Goal: Task Accomplishment & Management: Manage account settings

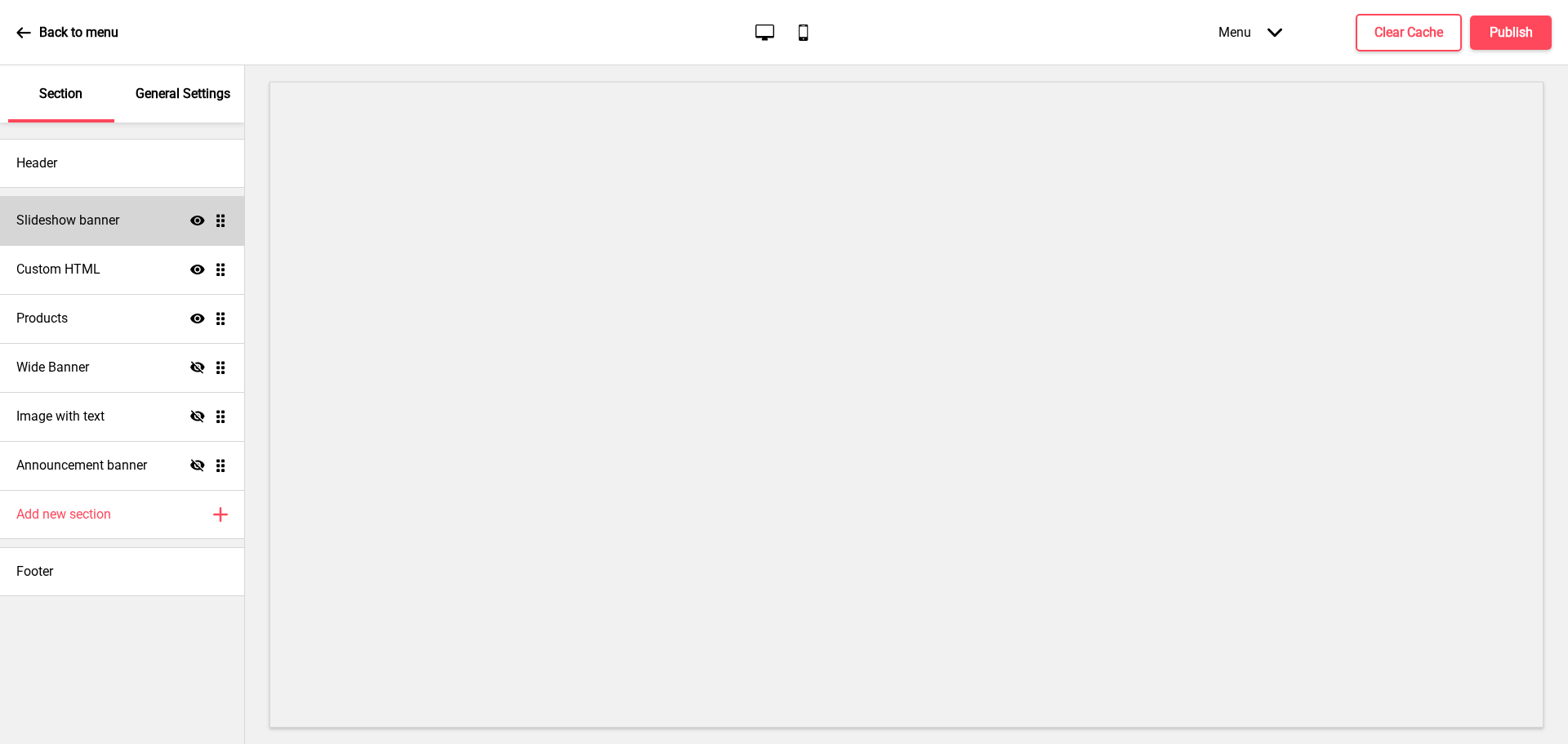
click at [142, 220] on div "Slideshow banner Show Drag" at bounding box center [122, 221] width 244 height 49
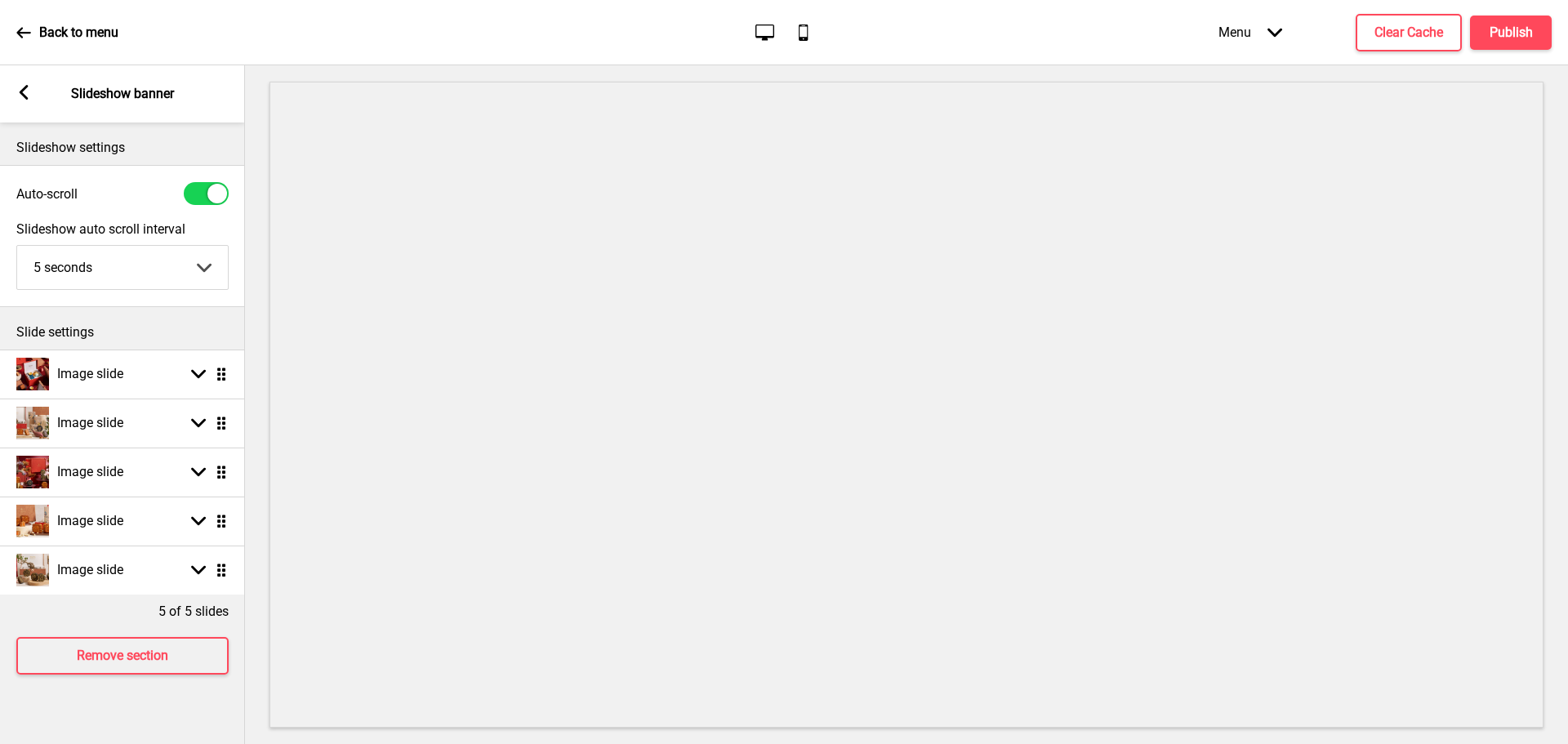
click at [12, 101] on div "Arrow left Slideshow banner" at bounding box center [123, 94] width 245 height 57
click at [19, 86] on rect at bounding box center [23, 91] width 14 height 14
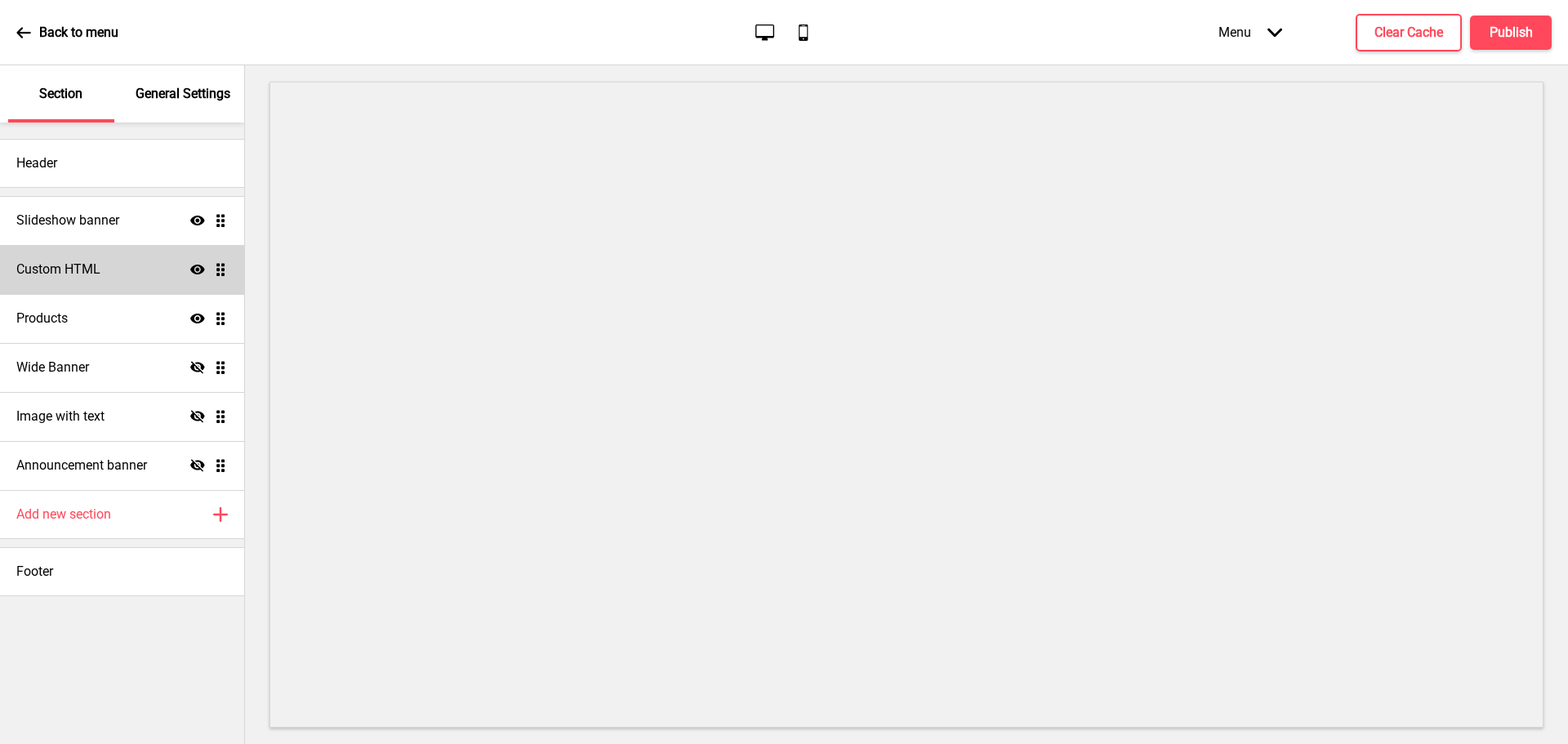
click at [134, 267] on div "Custom HTML Show Drag" at bounding box center [122, 270] width 244 height 49
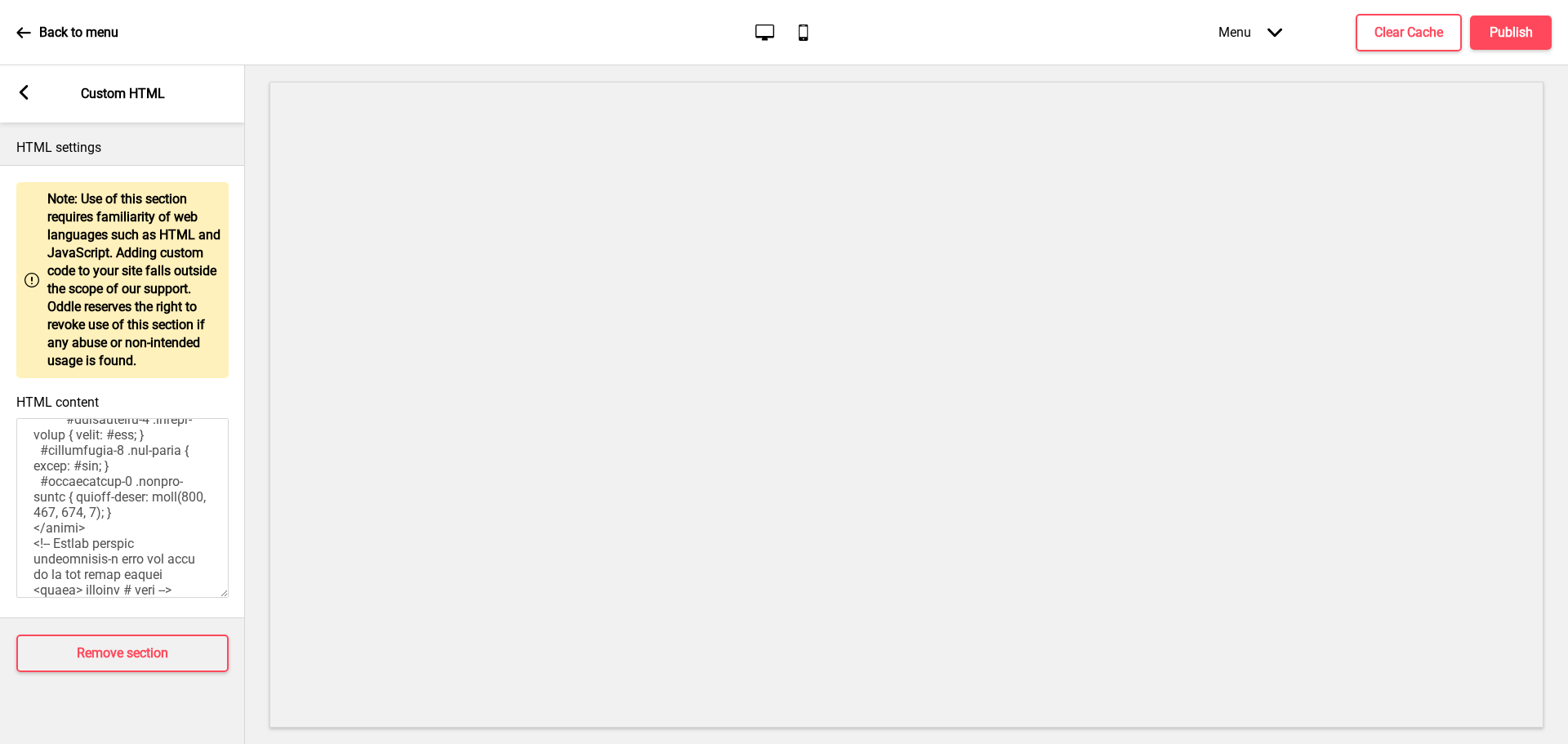
scroll to position [245, 0]
click at [133, 480] on textarea "HTML content" at bounding box center [122, 507] width 212 height 179
drag, startPoint x: 63, startPoint y: 486, endPoint x: 189, endPoint y: 538, distance: 136.3
click at [189, 538] on textarea "HTML content" at bounding box center [122, 507] width 212 height 179
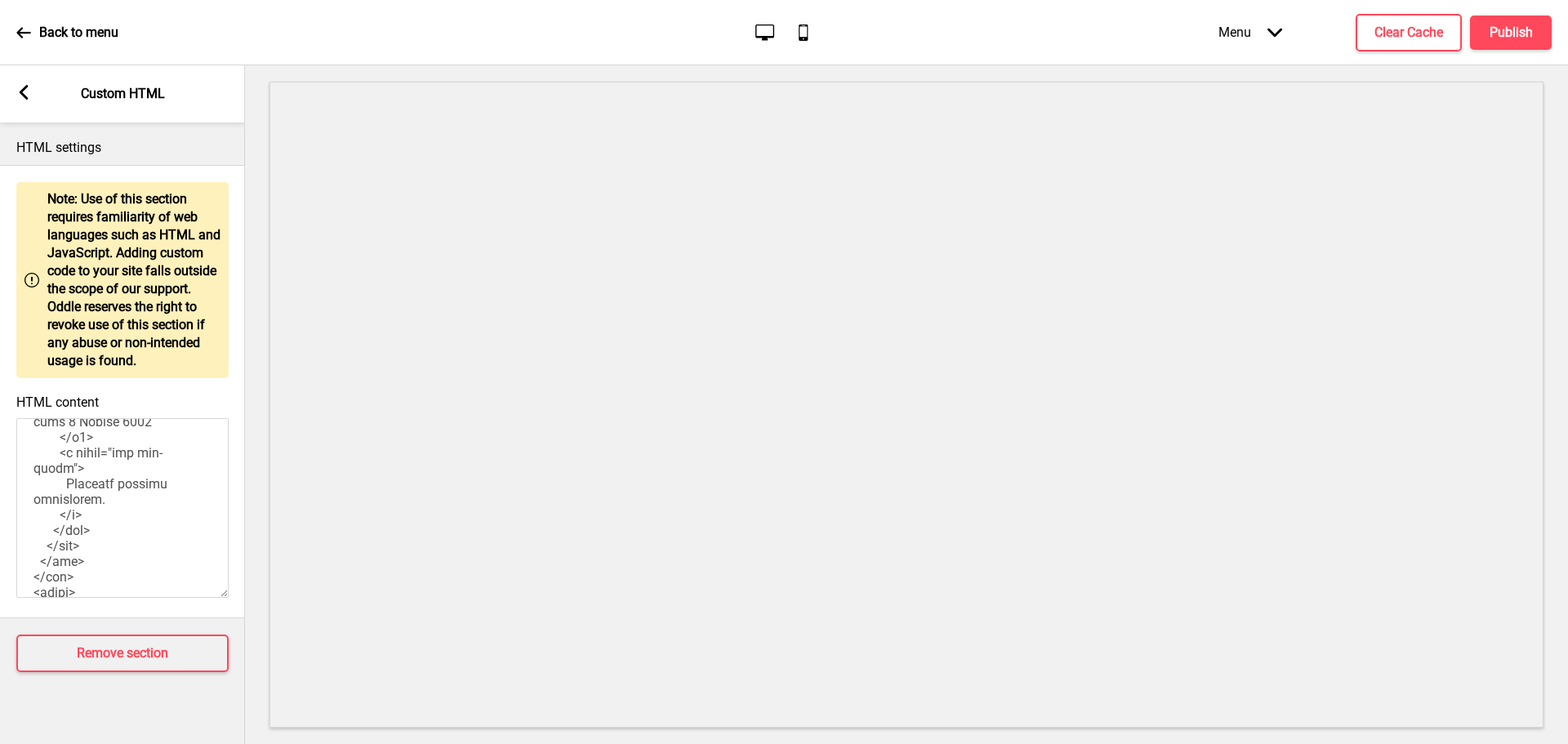
click at [154, 534] on textarea "HTML content" at bounding box center [122, 507] width 212 height 179
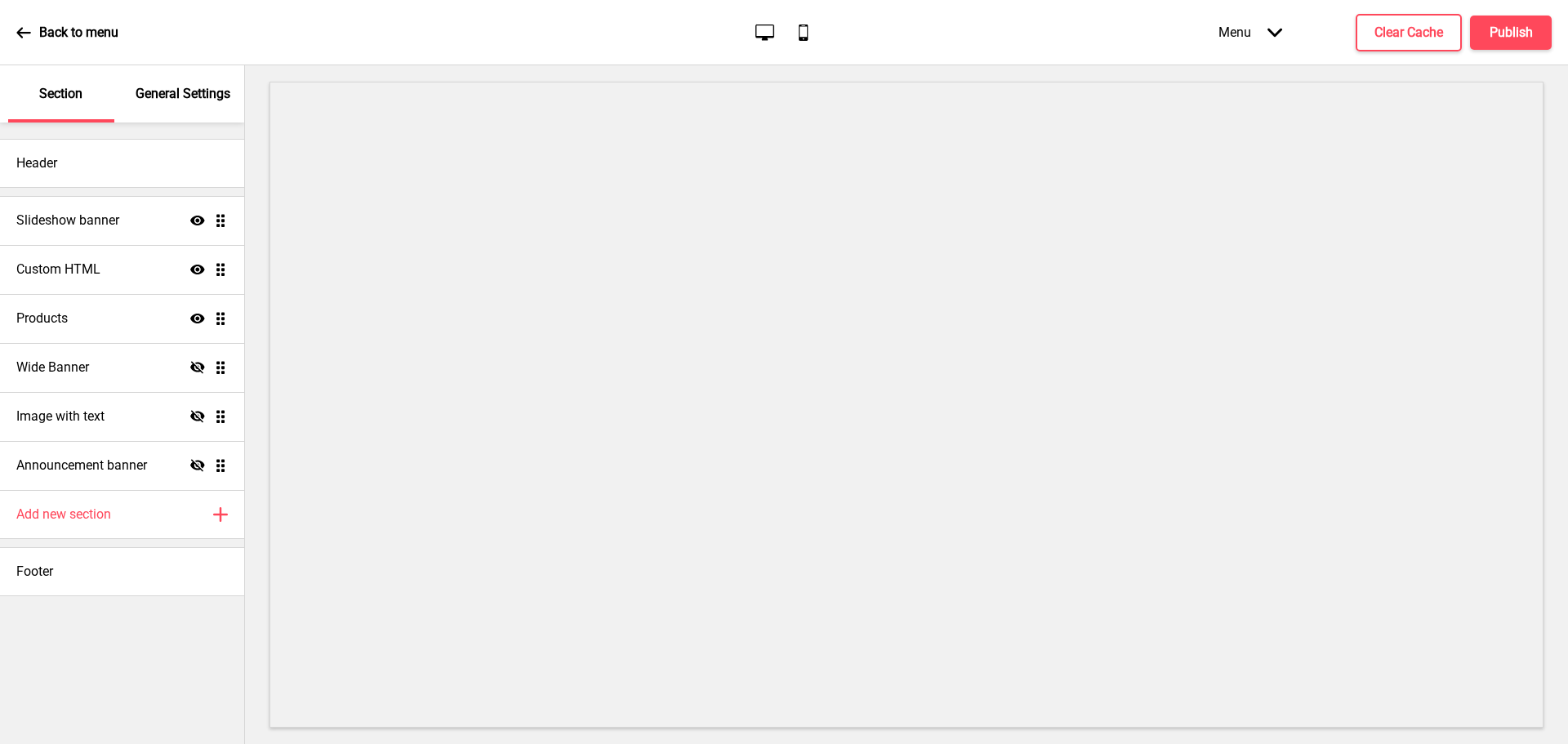
click at [202, 82] on div "General Settings" at bounding box center [184, 94] width 107 height 57
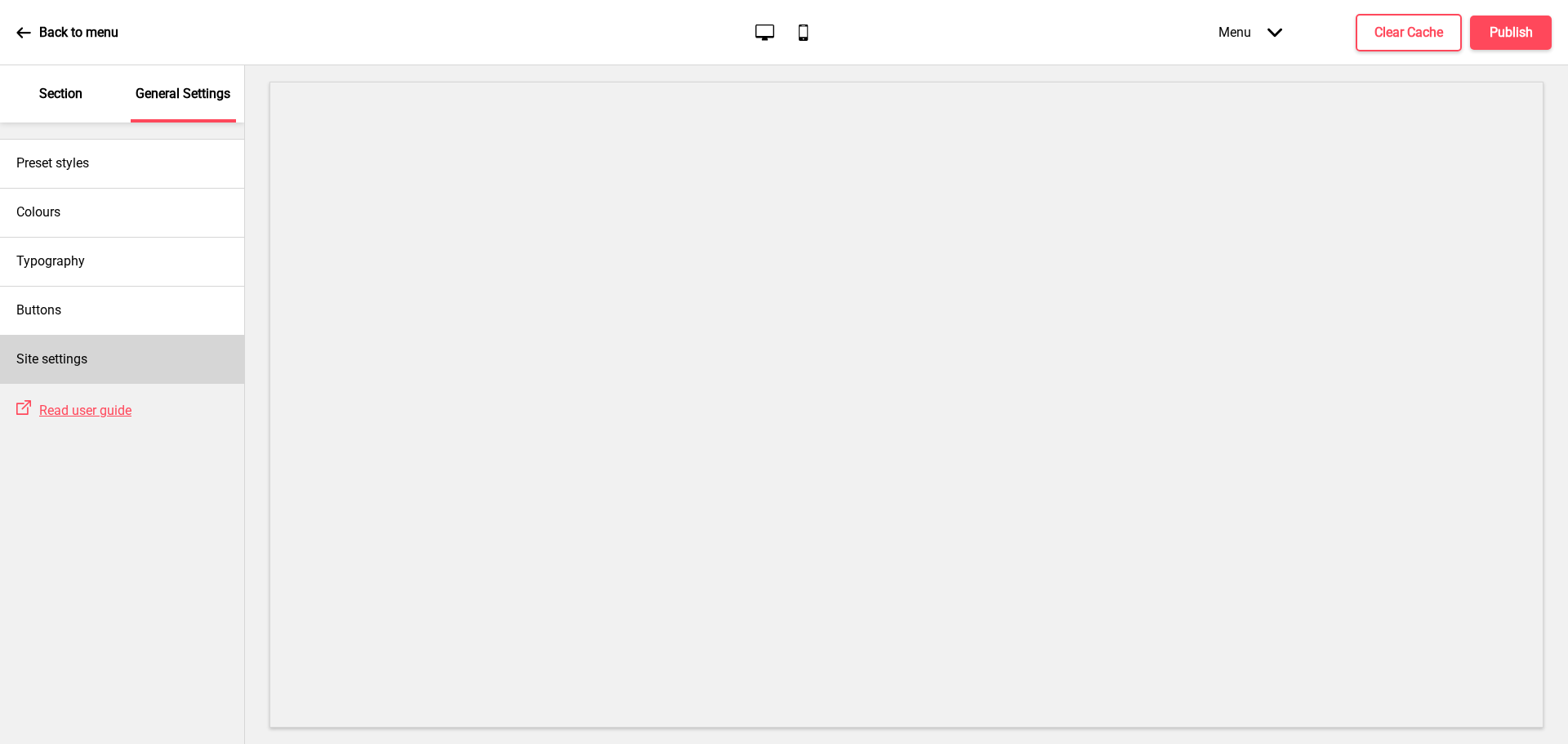
click at [151, 351] on div "Site settings" at bounding box center [122, 359] width 244 height 49
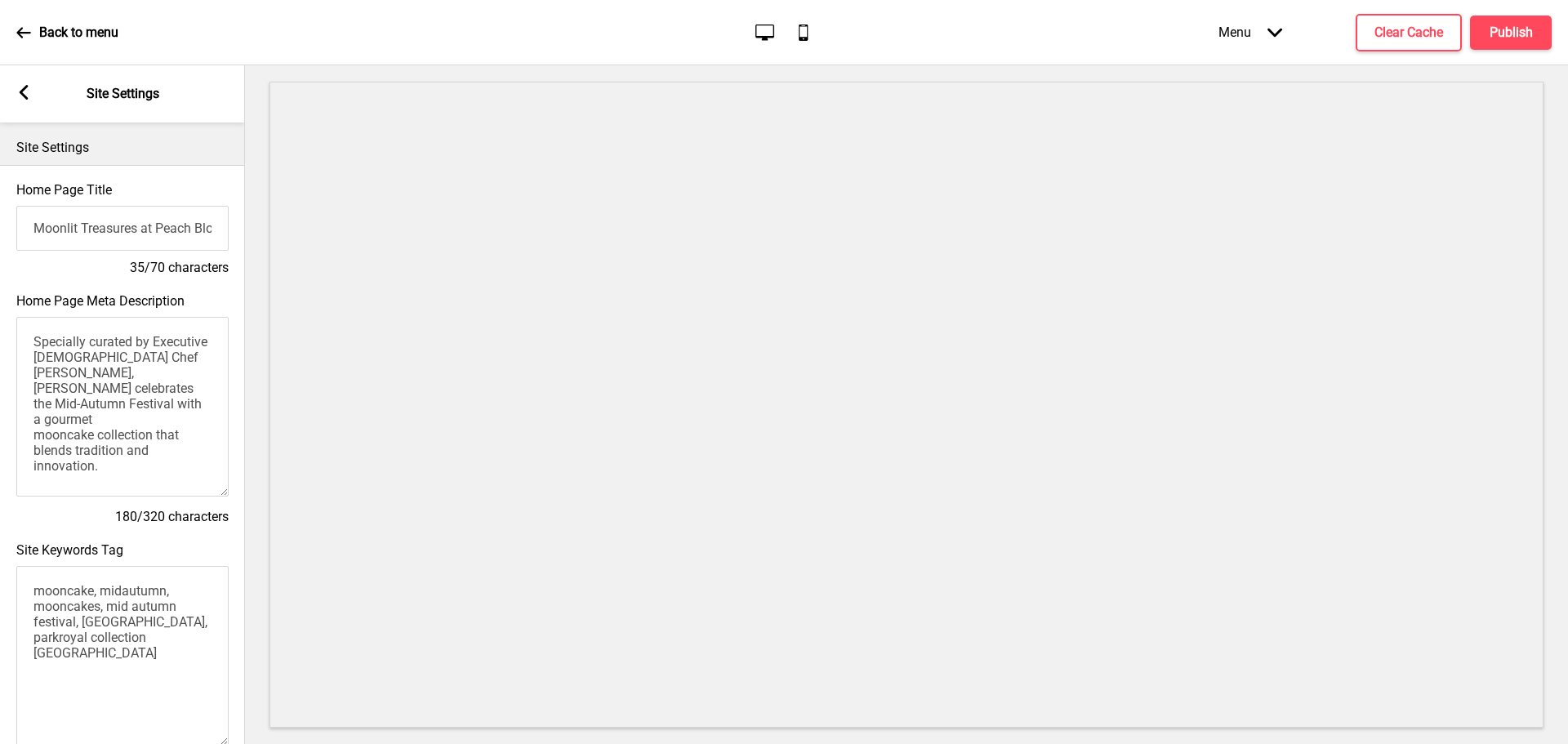
click at [27, 103] on div "Arrow left Site Settings" at bounding box center [123, 94] width 245 height 57
click at [27, 91] on rect at bounding box center [23, 91] width 14 height 14
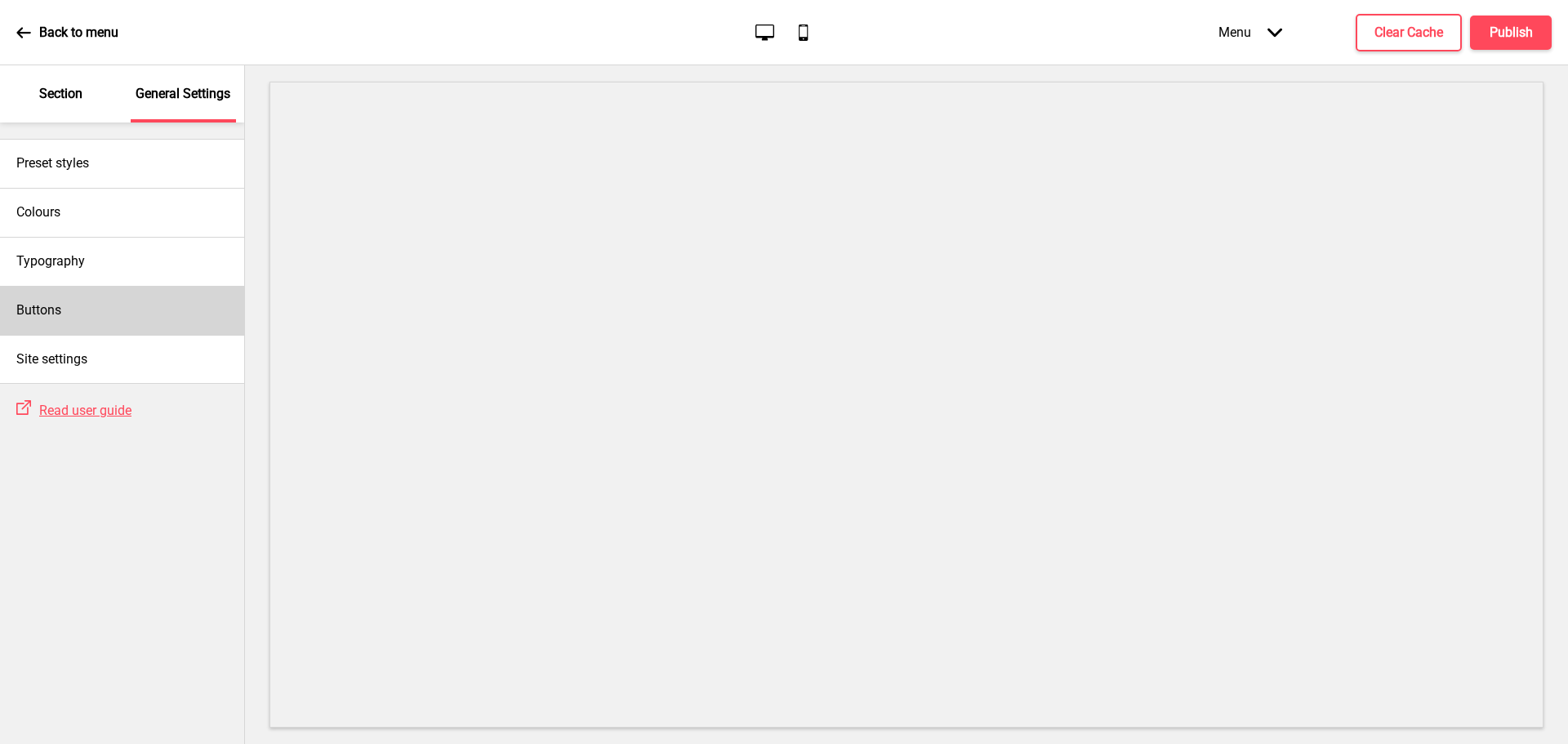
click at [130, 317] on div "Buttons" at bounding box center [122, 310] width 244 height 49
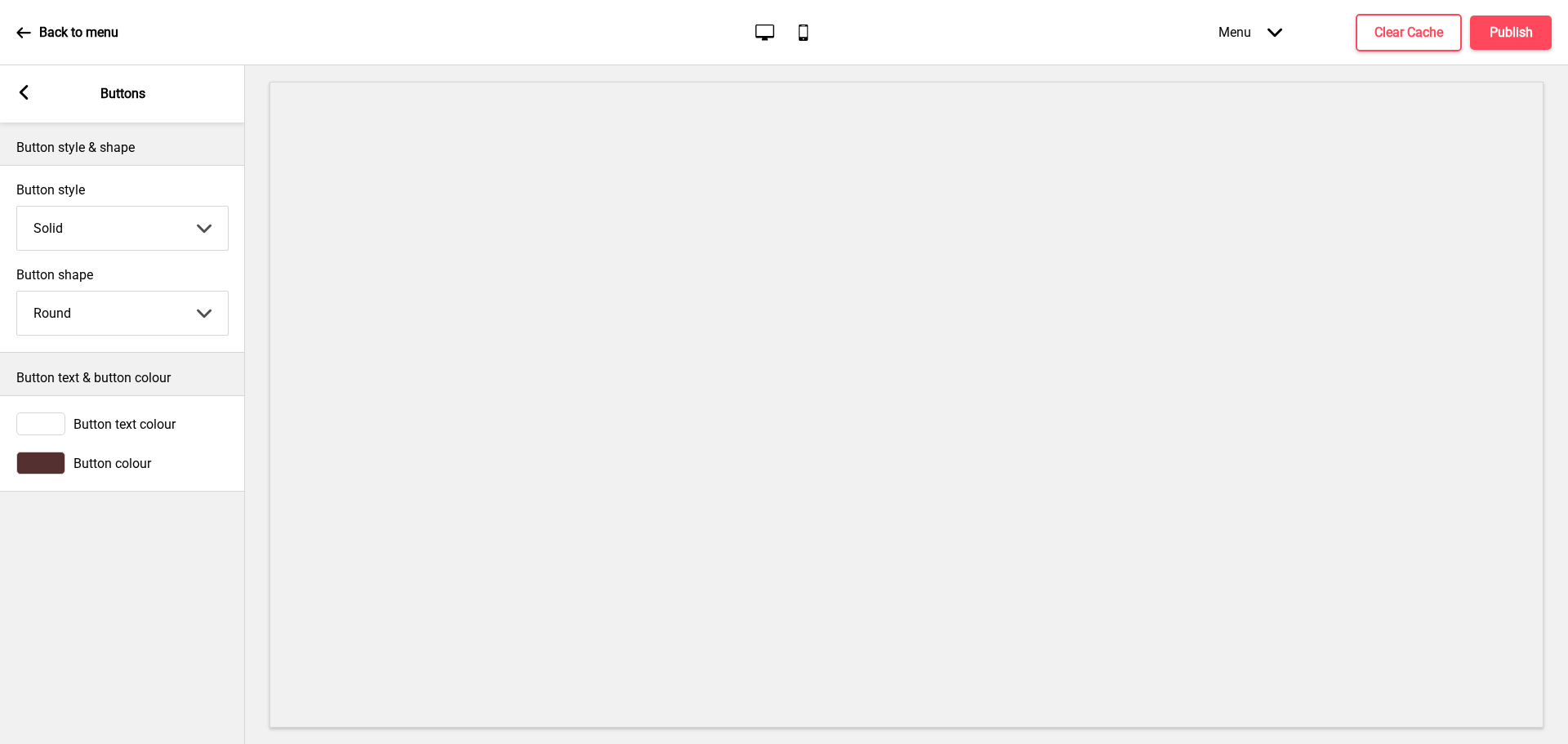
click at [25, 97] on icon at bounding box center [24, 91] width 9 height 14
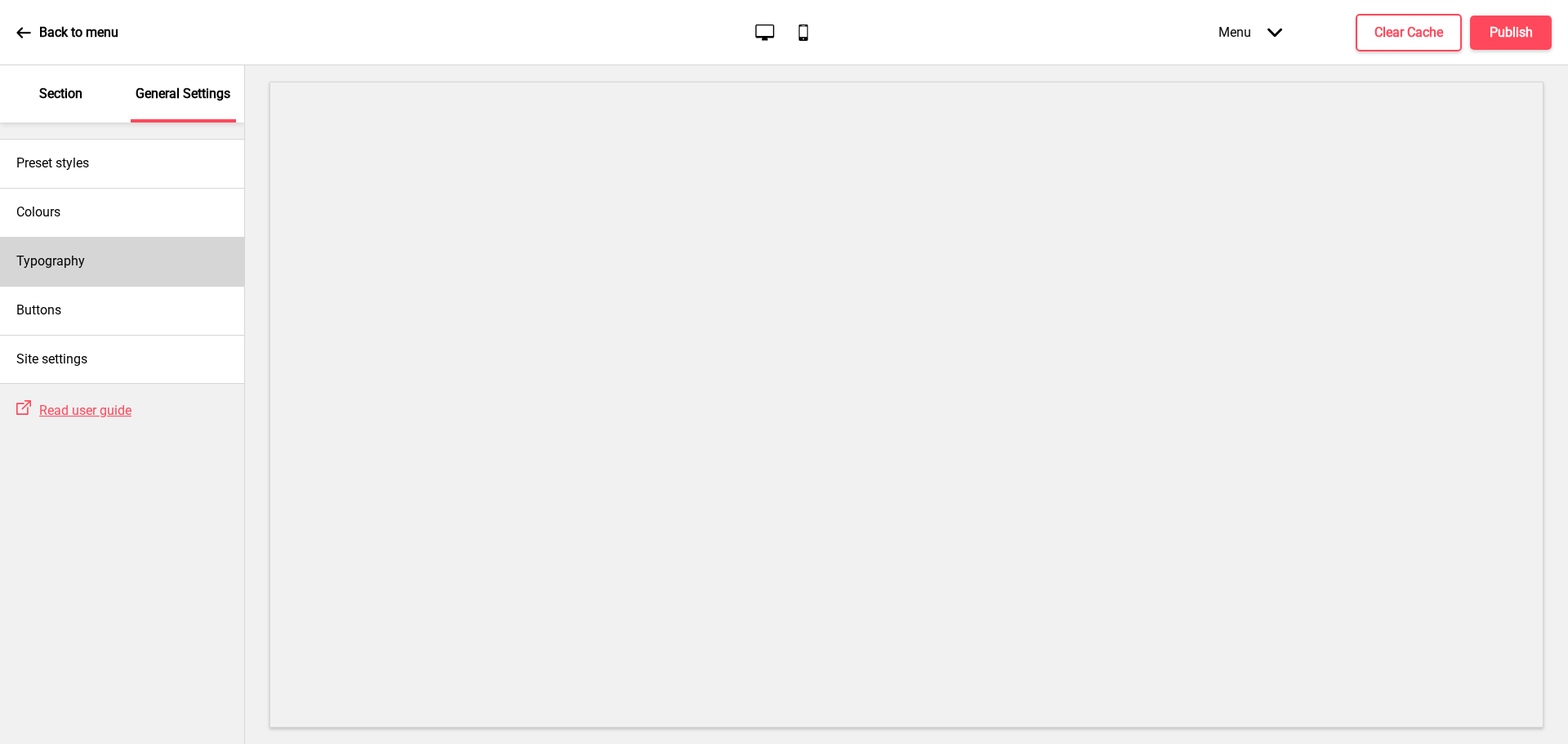
click at [73, 243] on div "Typography" at bounding box center [122, 261] width 244 height 49
select select "Lato"
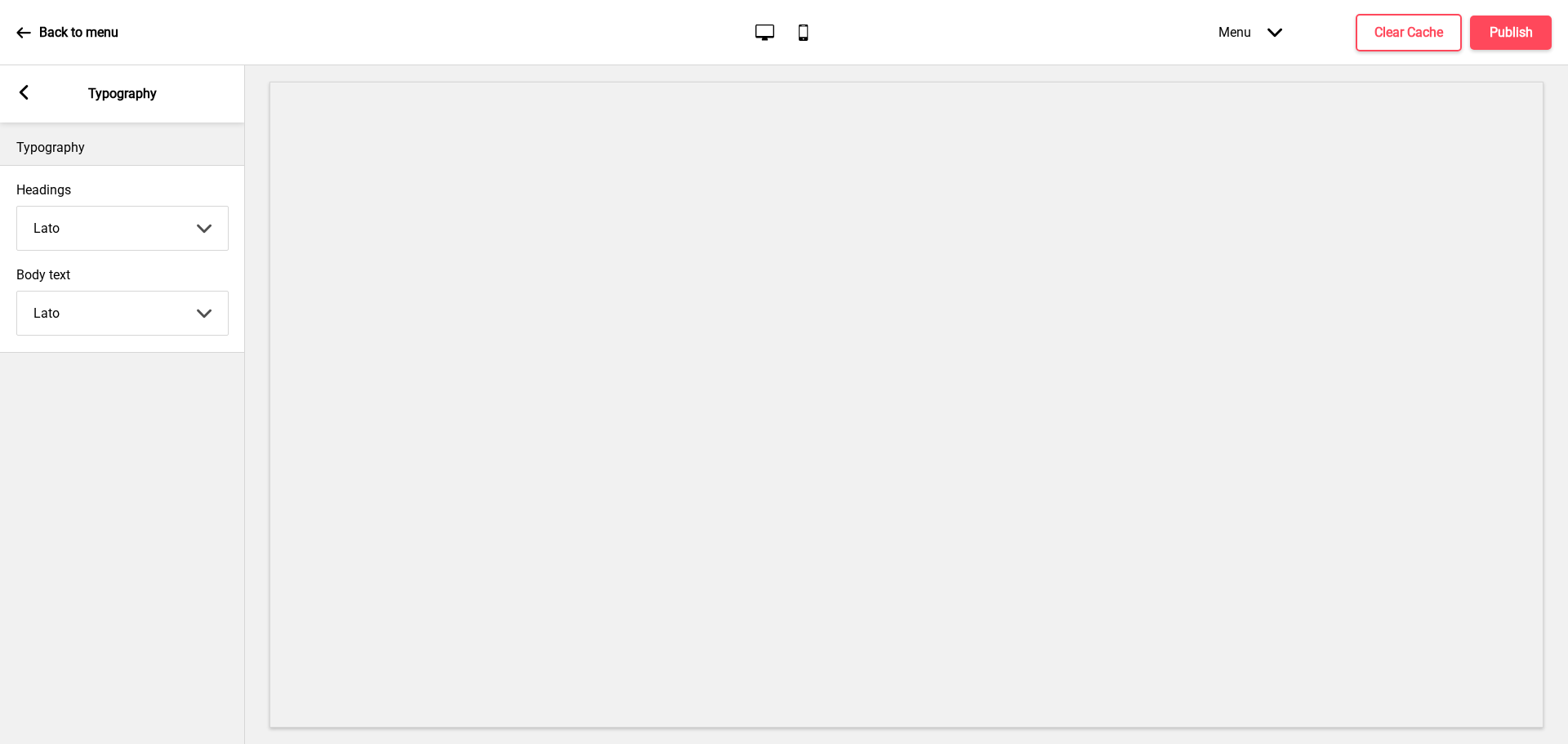
click at [20, 87] on rect at bounding box center [23, 91] width 14 height 14
